Goal: Register for event/course

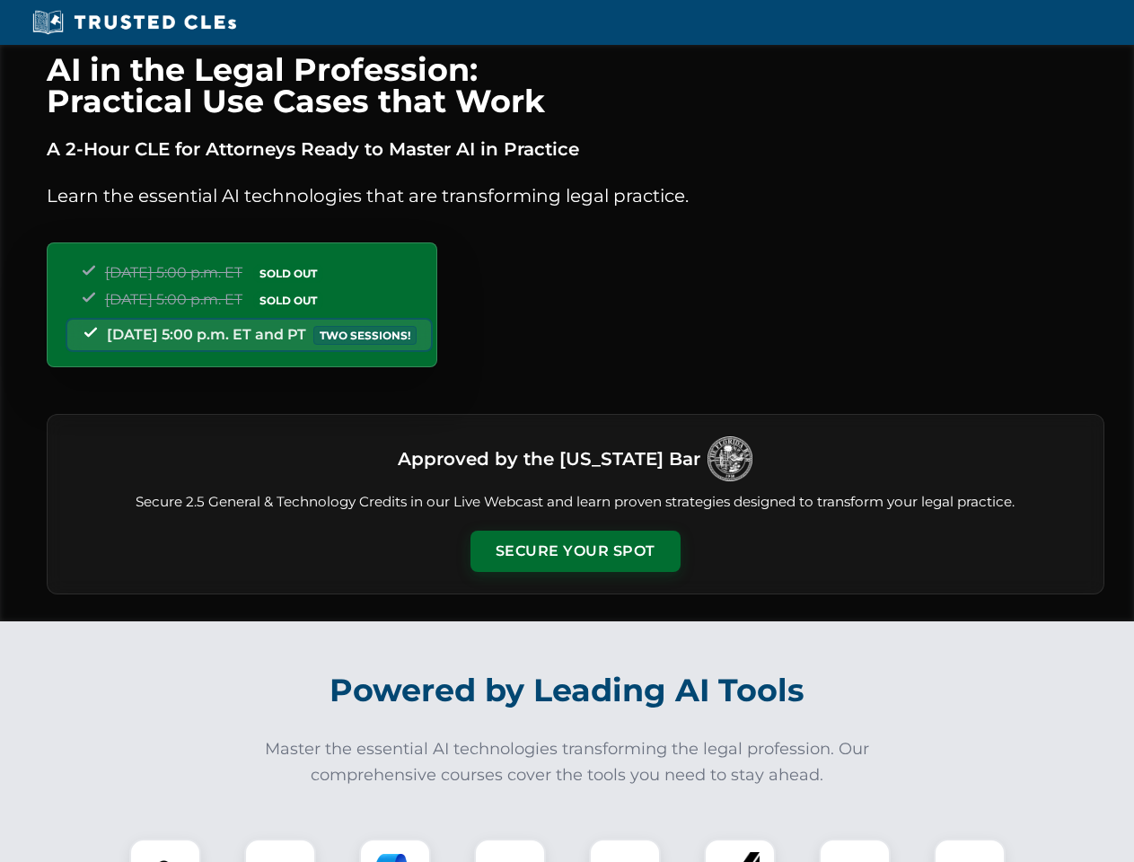
click at [575, 551] on button "Secure Your Spot" at bounding box center [575, 551] width 210 height 41
click at [165, 850] on img at bounding box center [165, 874] width 52 height 52
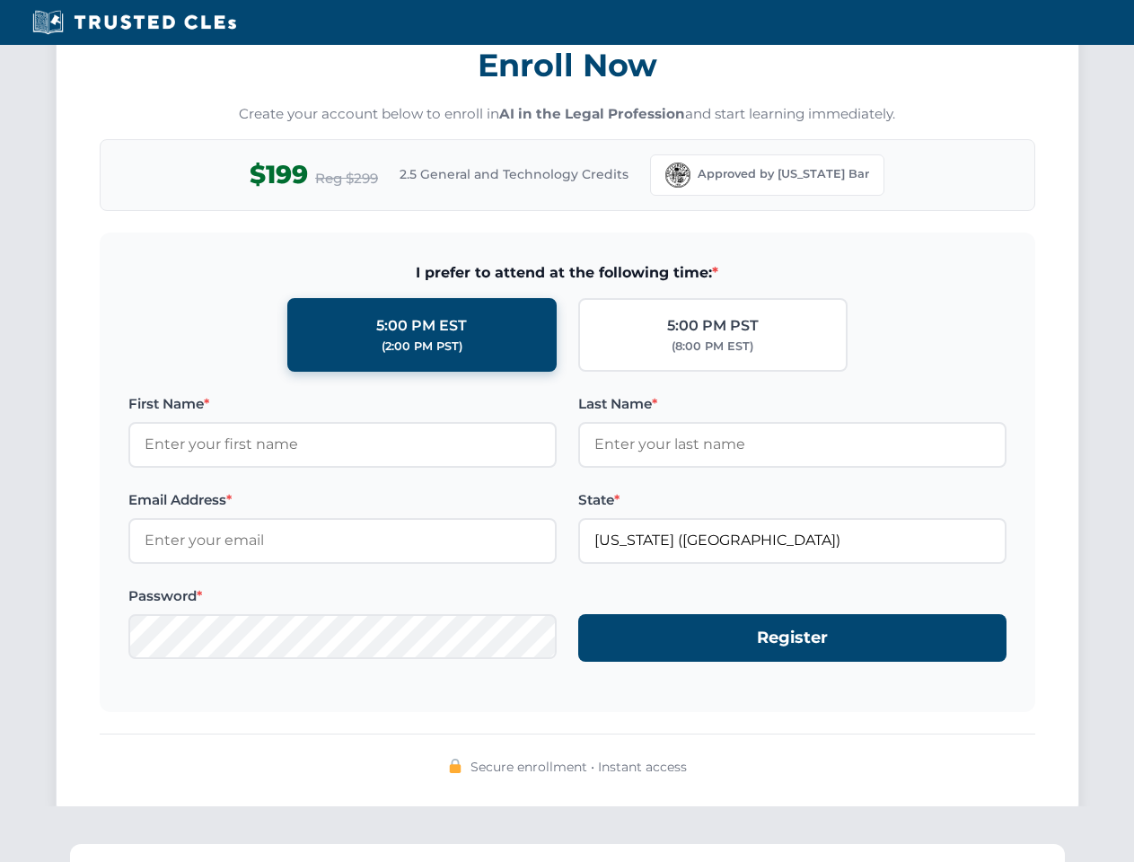
scroll to position [1762, 0]
